Goal: Task Accomplishment & Management: Use online tool/utility

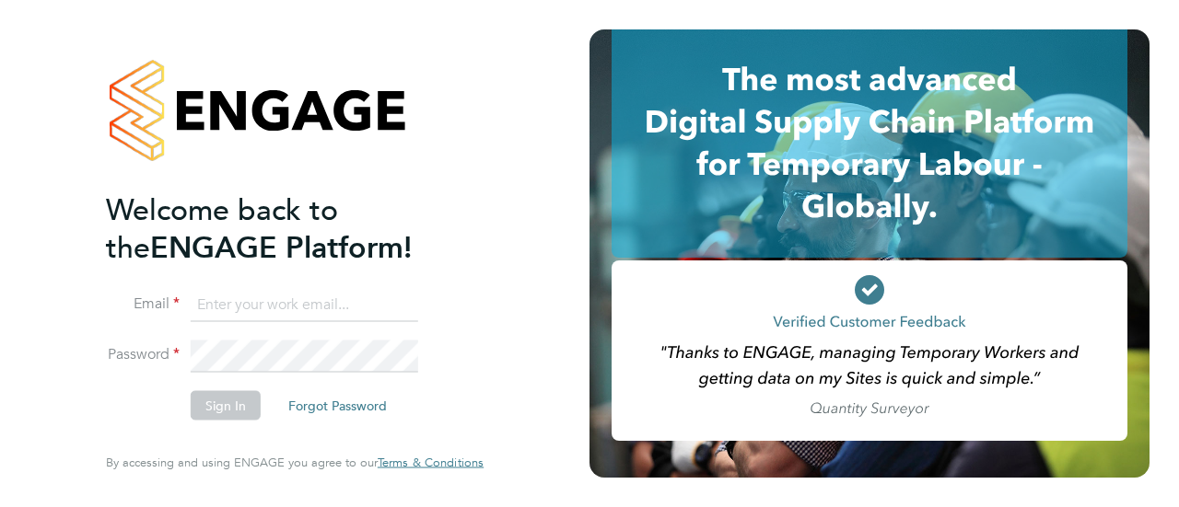
type input "[EMAIL_ADDRESS][DOMAIN_NAME]"
click at [209, 408] on button "Sign In" at bounding box center [226, 405] width 70 height 29
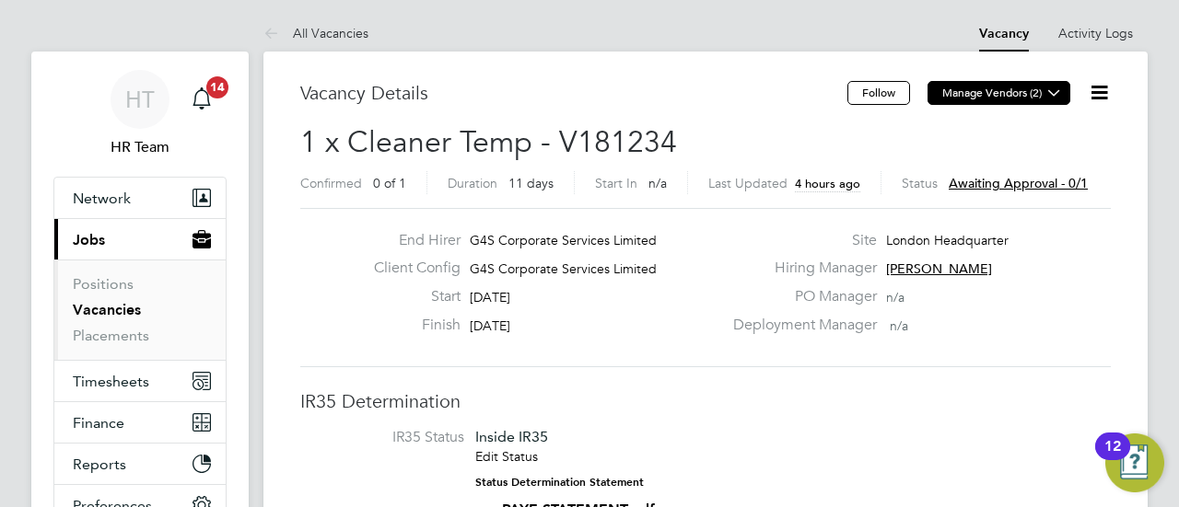
click at [1054, 96] on icon at bounding box center [1054, 93] width 14 height 14
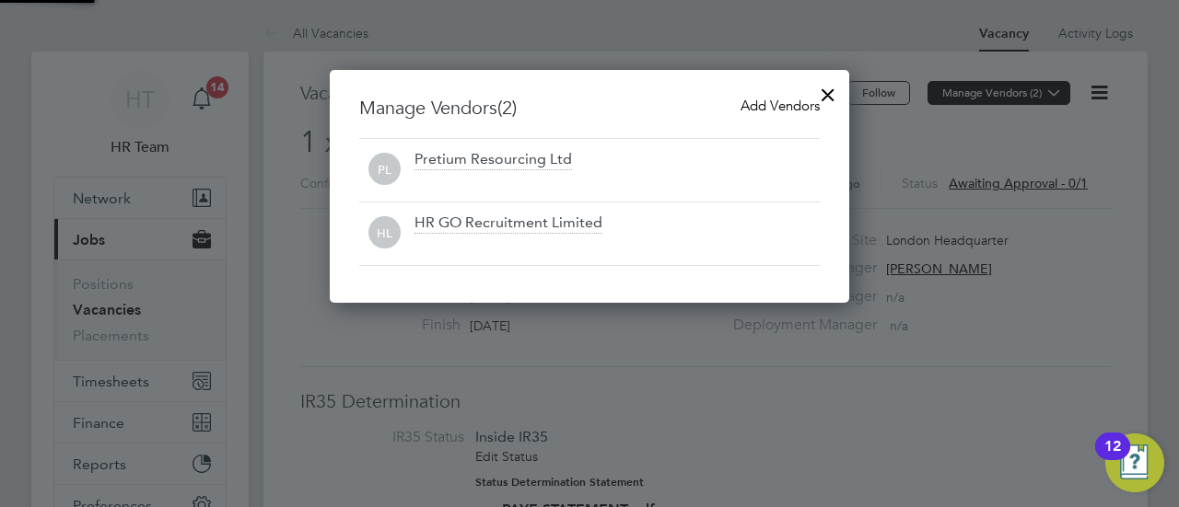
scroll to position [232, 519]
click at [830, 95] on div at bounding box center [827, 90] width 33 height 33
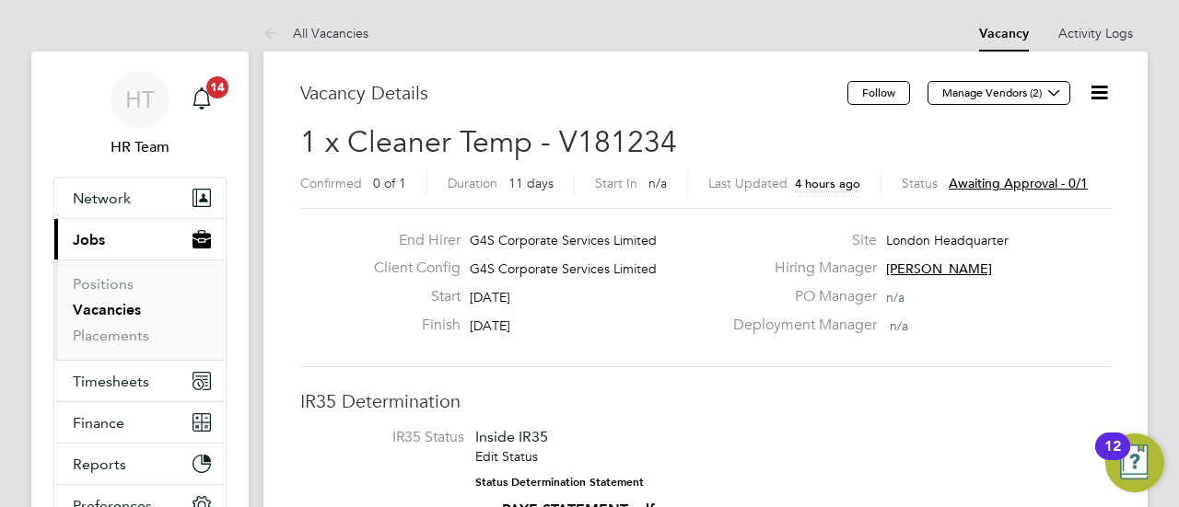
click at [1110, 91] on icon at bounding box center [1098, 92] width 23 height 23
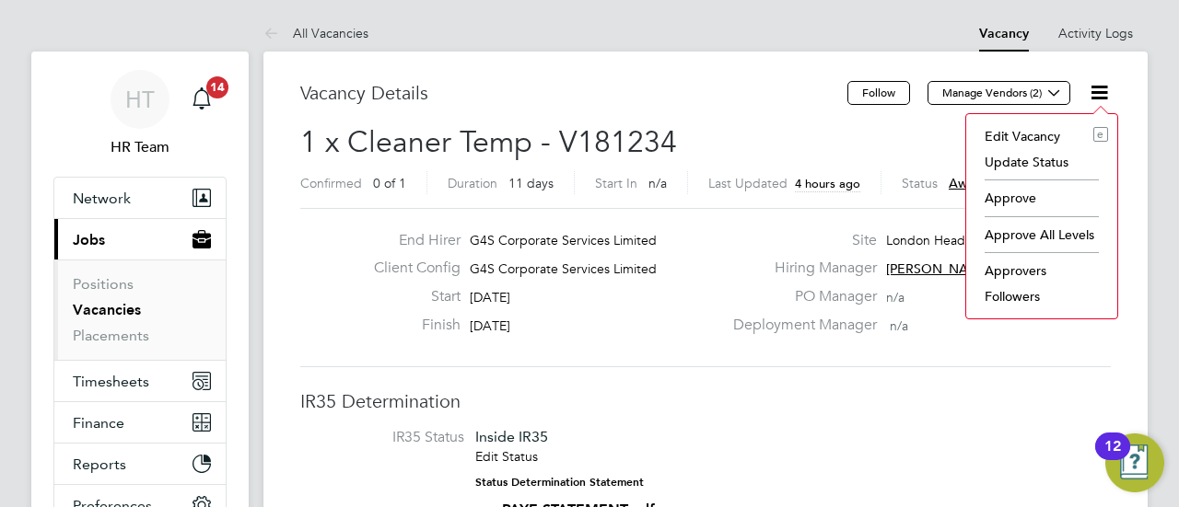
click at [1024, 263] on li "Approvers" at bounding box center [1041, 271] width 133 height 26
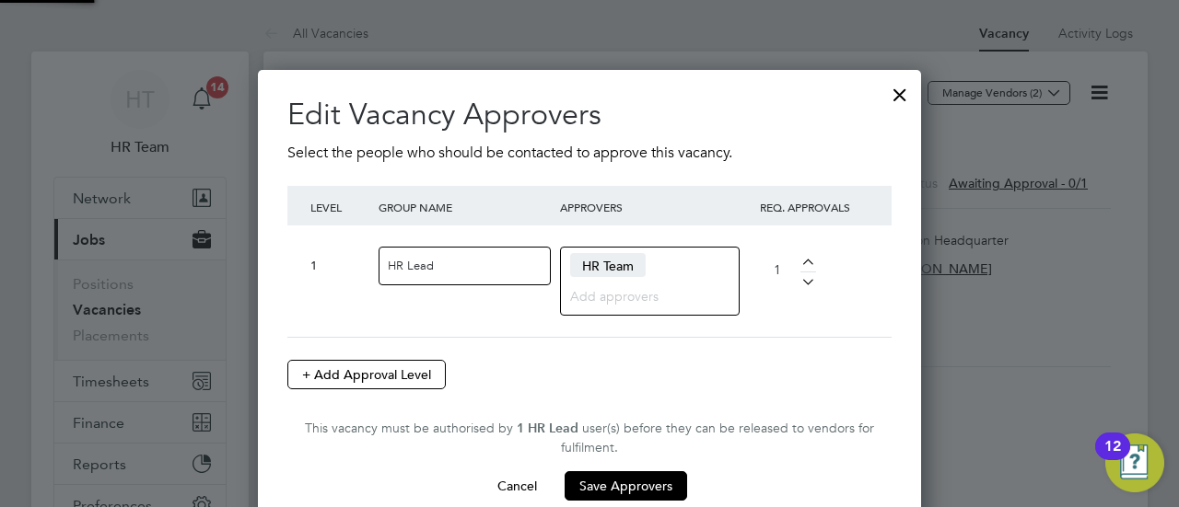
scroll to position [484, 663]
click at [908, 95] on div at bounding box center [899, 90] width 33 height 33
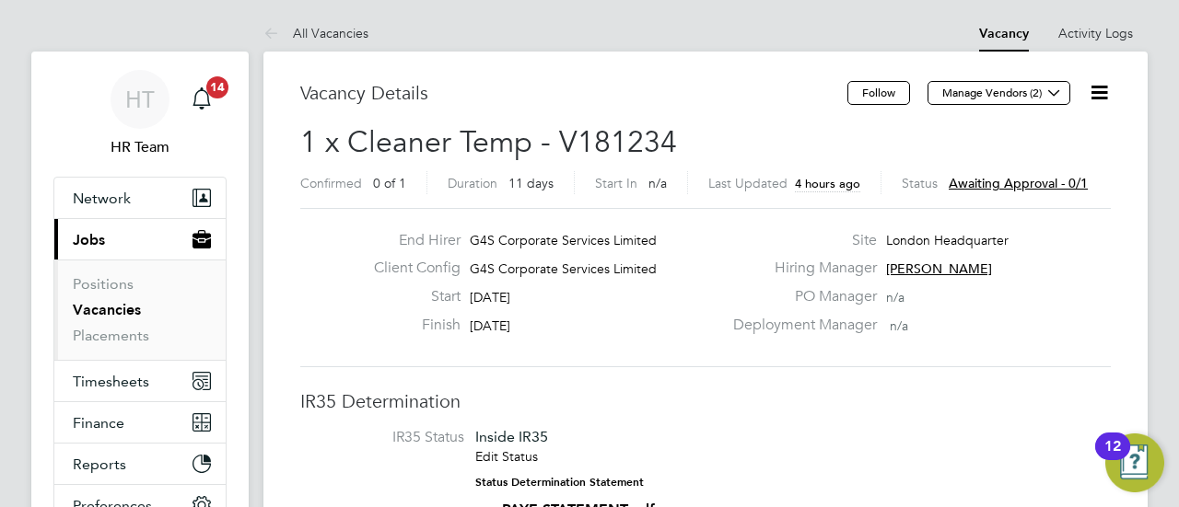
click at [1087, 86] on icon at bounding box center [1098, 92] width 23 height 23
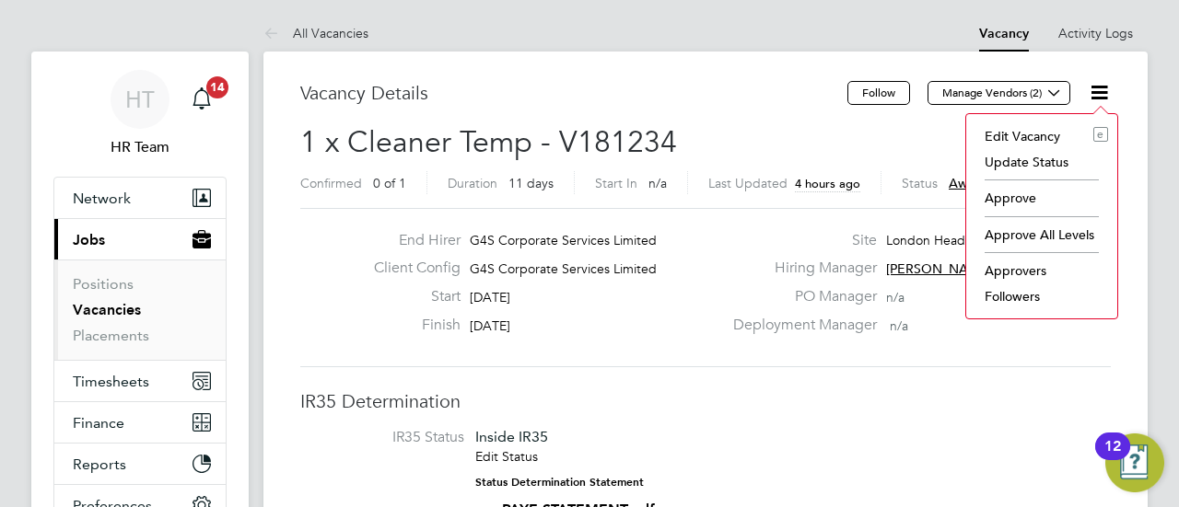
click at [1013, 205] on li "Approve" at bounding box center [1041, 198] width 133 height 26
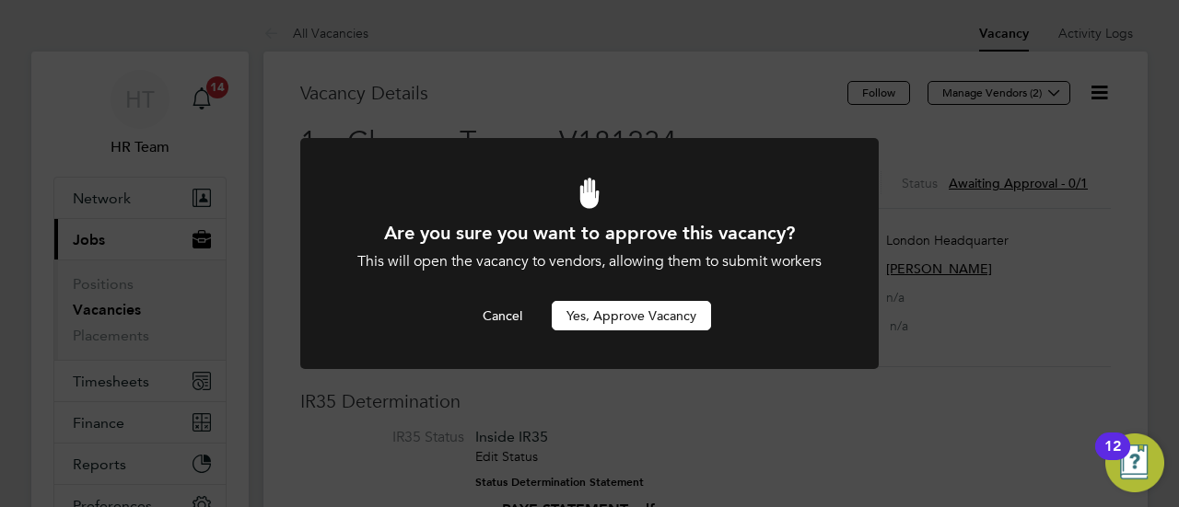
click at [633, 328] on button "Yes, Approve Vacancy" at bounding box center [631, 315] width 159 height 29
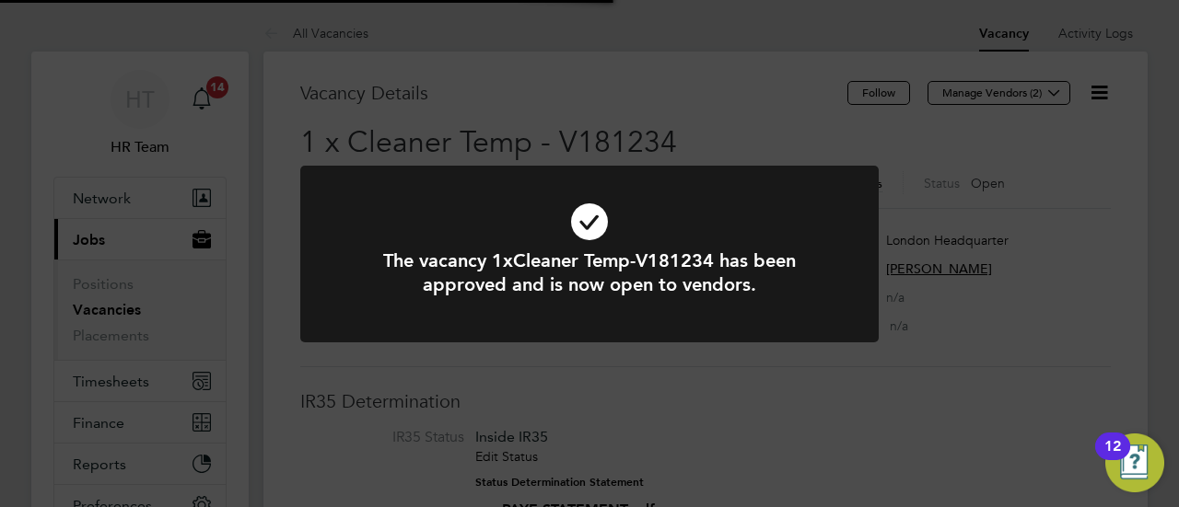
scroll to position [54, 129]
